Goal: Entertainment & Leisure: Browse casually

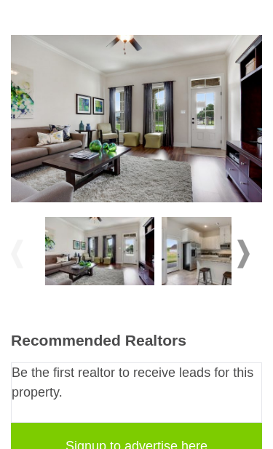
scroll to position [270, 0]
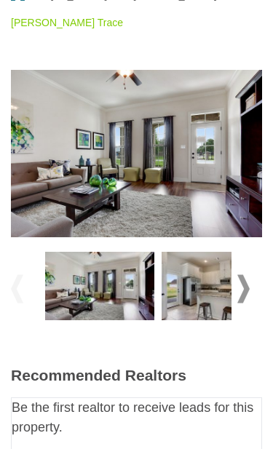
click at [117, 269] on img at bounding box center [99, 286] width 109 height 68
click at [211, 270] on img at bounding box center [216, 286] width 109 height 68
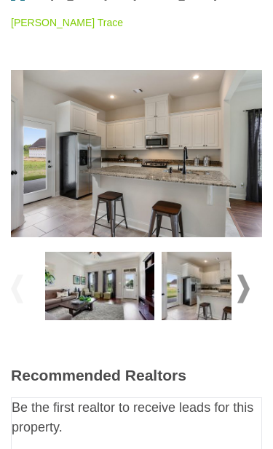
click at [245, 275] on span at bounding box center [243, 289] width 12 height 28
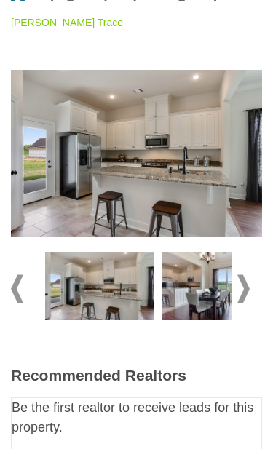
click at [249, 275] on span at bounding box center [243, 289] width 12 height 28
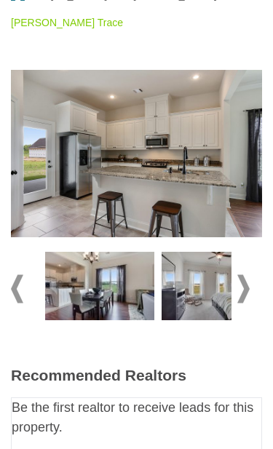
click at [247, 275] on span at bounding box center [243, 289] width 12 height 28
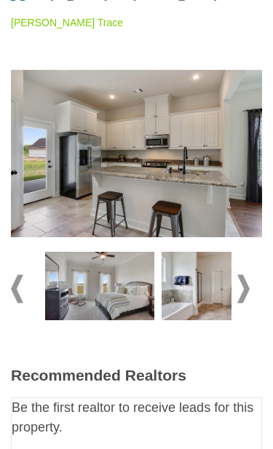
click at [111, 267] on img at bounding box center [99, 286] width 109 height 68
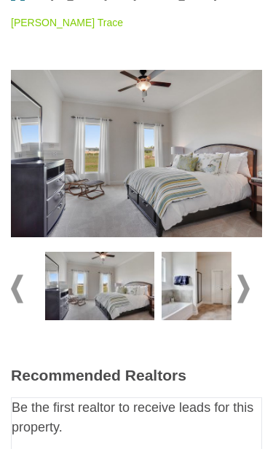
click at [211, 262] on img at bounding box center [216, 286] width 109 height 68
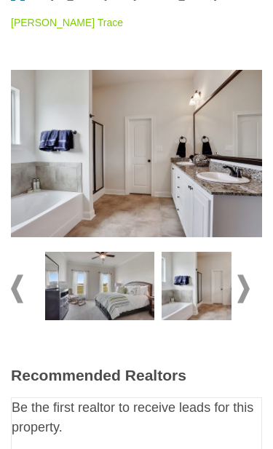
click at [260, 267] on div at bounding box center [136, 289] width 251 height 82
click at [247, 275] on span at bounding box center [243, 289] width 12 height 28
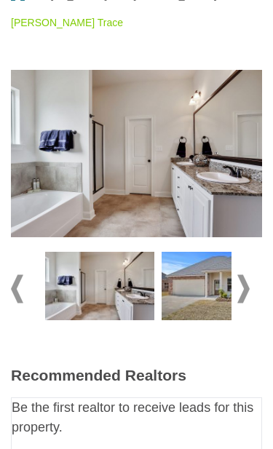
click at [206, 264] on img at bounding box center [216, 286] width 109 height 68
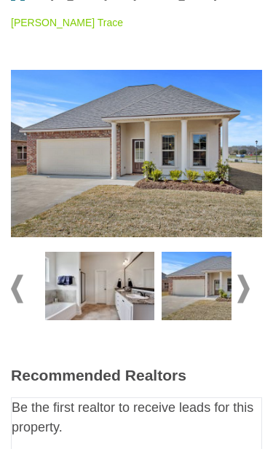
click at [248, 275] on span at bounding box center [243, 289] width 12 height 28
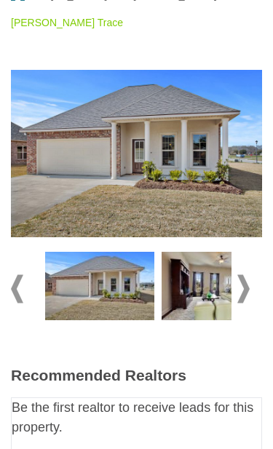
click at [211, 275] on img at bounding box center [216, 286] width 109 height 68
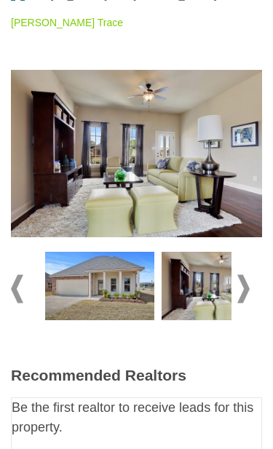
click at [248, 275] on span at bounding box center [243, 289] width 12 height 28
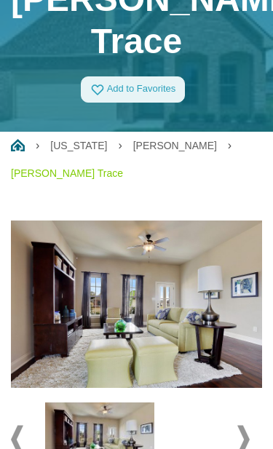
scroll to position [96, 0]
